Goal: Task Accomplishment & Management: Manage account settings

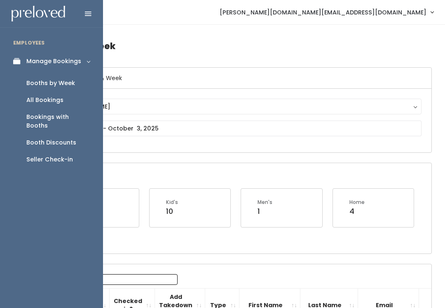
click at [35, 155] on link "Seller Check-in" at bounding box center [51, 159] width 103 height 17
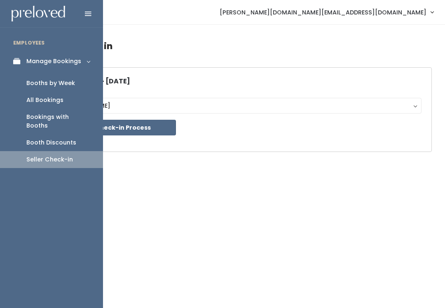
click at [36, 138] on div "Booth Discounts" at bounding box center [51, 142] width 50 height 9
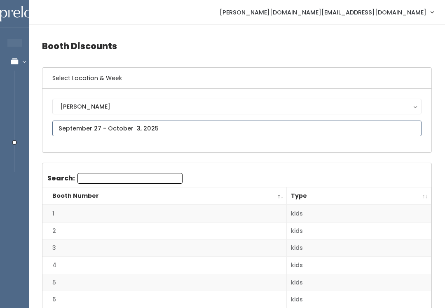
click at [67, 127] on input "text" at bounding box center [237, 128] width 370 height 16
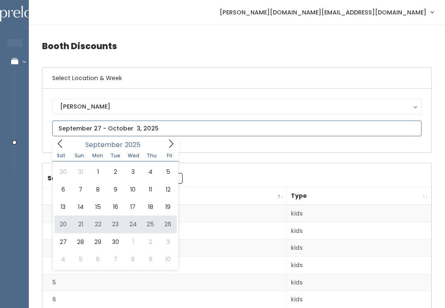
type input "September 20 to September 26"
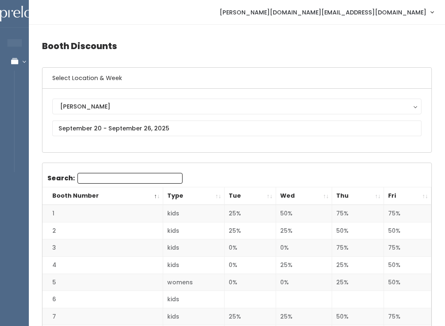
click at [426, 192] on th "Fri" at bounding box center [407, 196] width 47 height 18
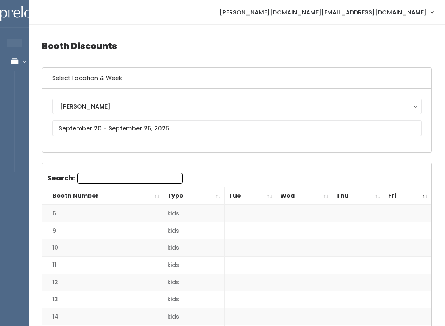
click at [426, 195] on th "Fri" at bounding box center [407, 196] width 47 height 18
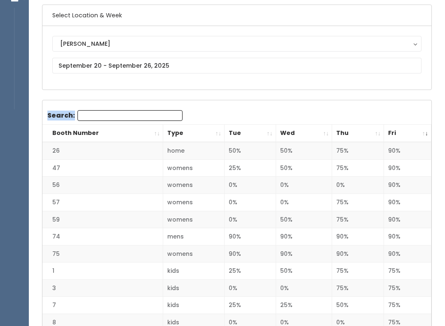
scroll to position [66, 0]
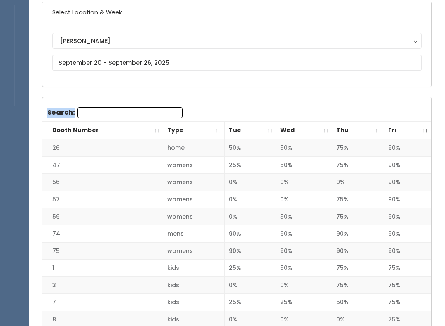
click at [159, 131] on th "Booth Number" at bounding box center [102, 131] width 121 height 18
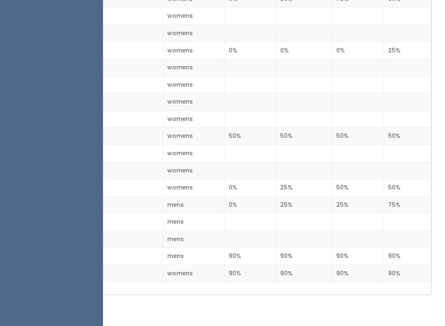
scroll to position [1098, 0]
